Goal: Transaction & Acquisition: Purchase product/service

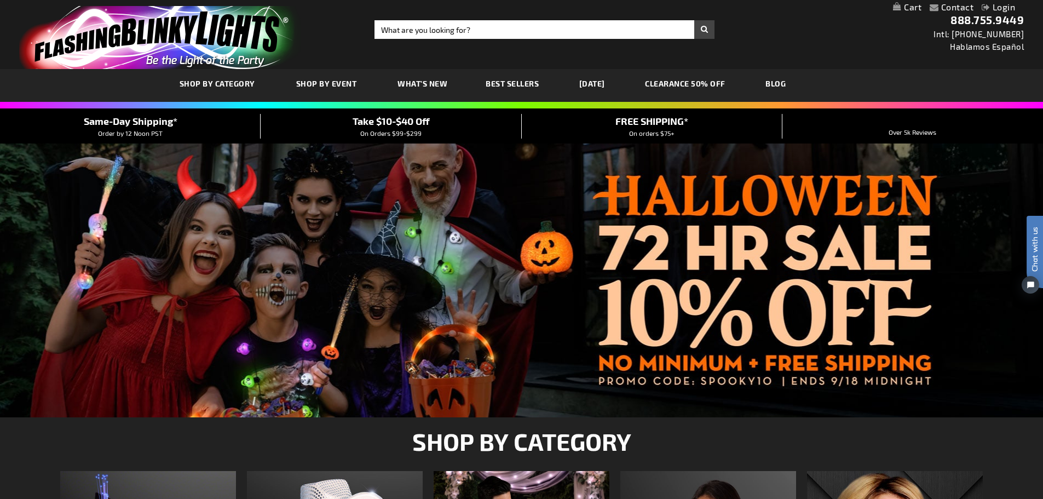
click at [689, 80] on link "CLEARANCE 50% OFF" at bounding box center [685, 83] width 97 height 37
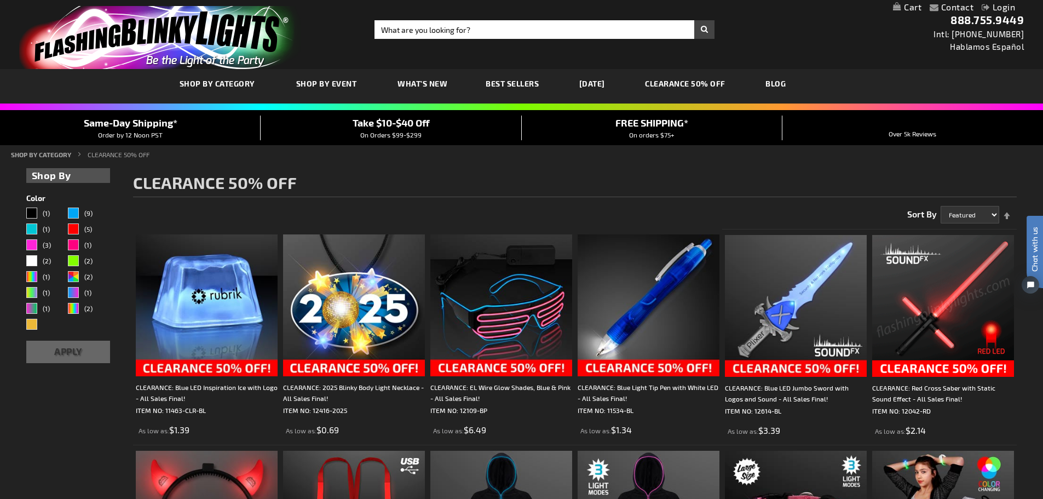
drag, startPoint x: 1044, startPoint y: 66, endPoint x: 1047, endPoint y: 94, distance: 28.1
click at [502, 25] on input "Search" at bounding box center [544, 29] width 340 height 19
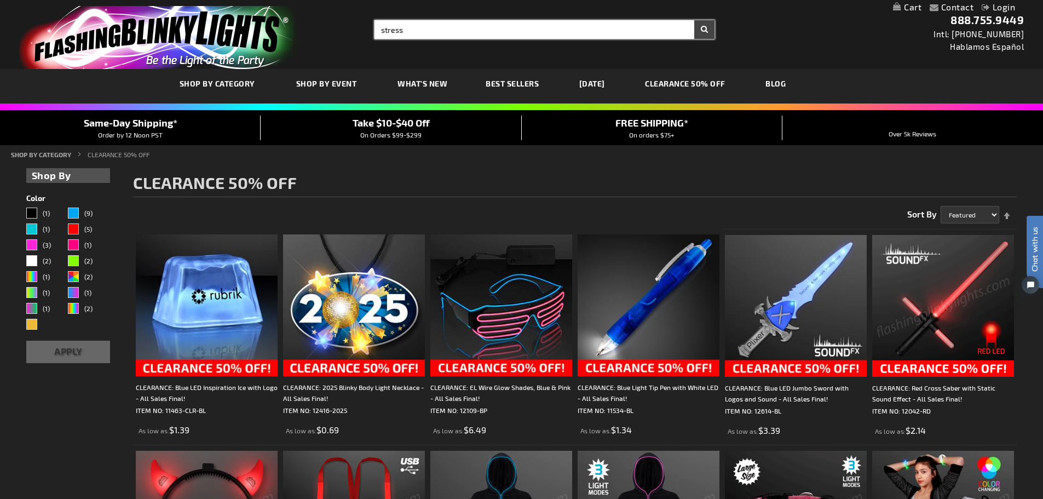
type input "stress"
click at [694, 20] on button "Search" at bounding box center [704, 29] width 20 height 19
